Goal: Task Accomplishment & Management: Use online tool/utility

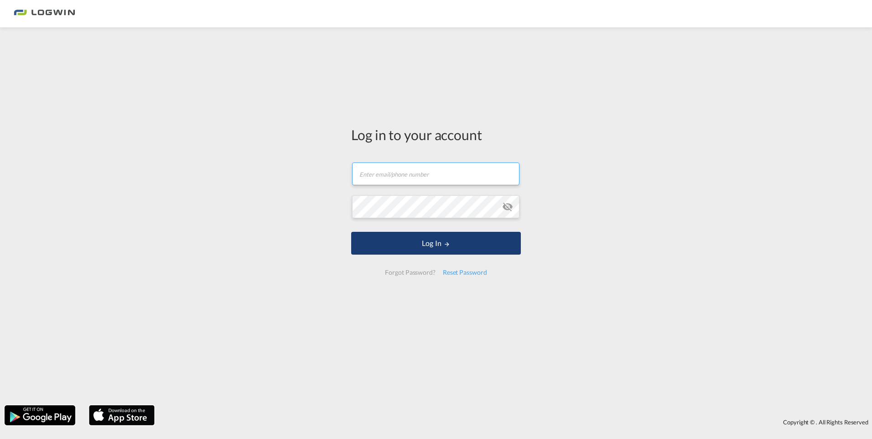
type input "[PERSON_NAME][EMAIL_ADDRESS][PERSON_NAME][DOMAIN_NAME]"
click at [506, 244] on button "Log In" at bounding box center [436, 243] width 170 height 23
